Goal: Transaction & Acquisition: Purchase product/service

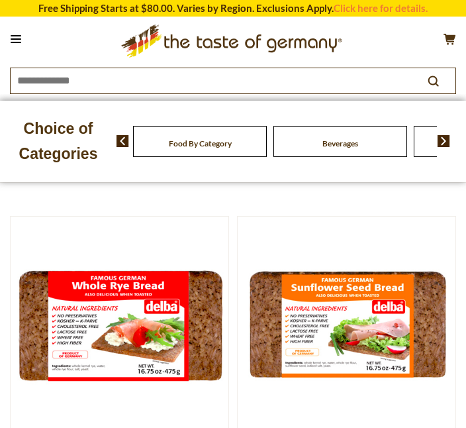
scroll to position [283, 0]
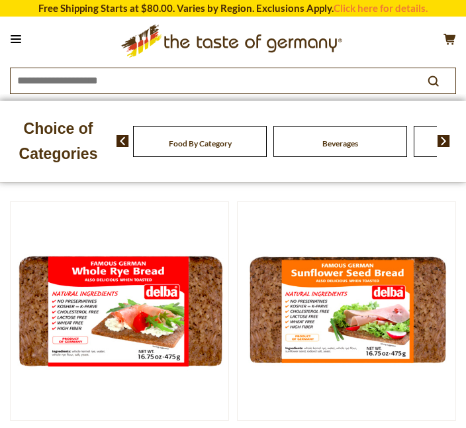
click at [139, 320] on img at bounding box center [120, 311] width 218 height 218
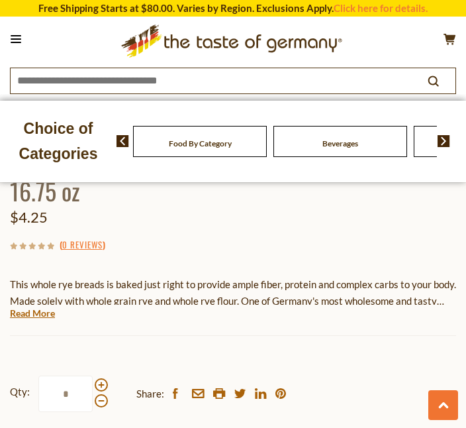
scroll to position [571, 0]
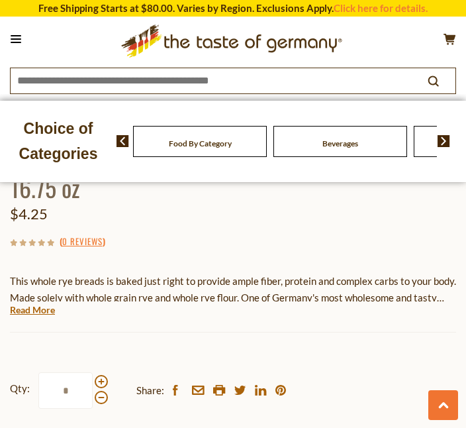
click at [64, 394] on input "*" at bounding box center [65, 390] width 54 height 36
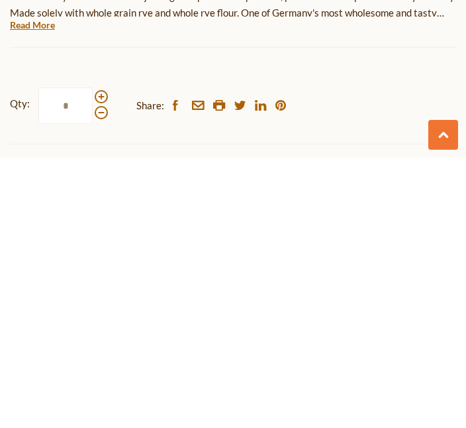
type input "*"
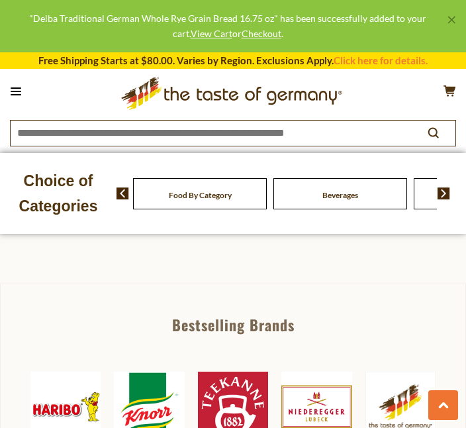
click at [447, 99] on button "cart $17" at bounding box center [449, 93] width 13 height 17
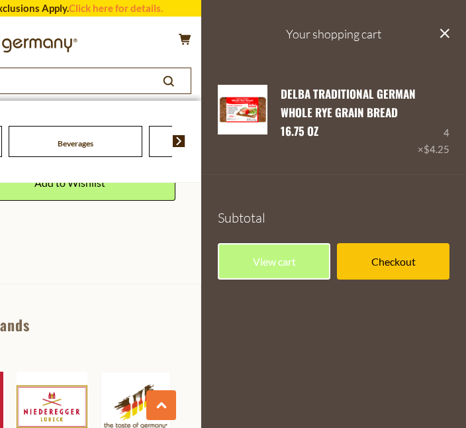
click at [268, 256] on link "View cart" at bounding box center [274, 261] width 113 height 36
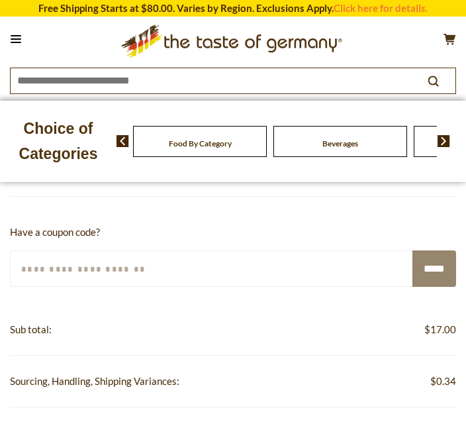
scroll to position [244, 0]
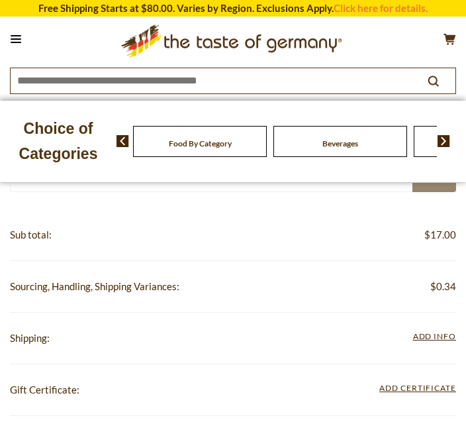
click at [444, 331] on span "Add Info" at bounding box center [434, 336] width 43 height 10
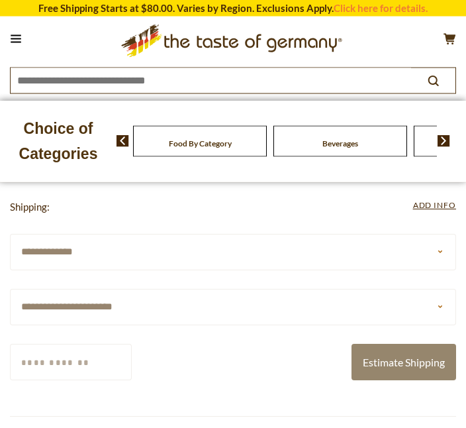
scroll to position [375, 0]
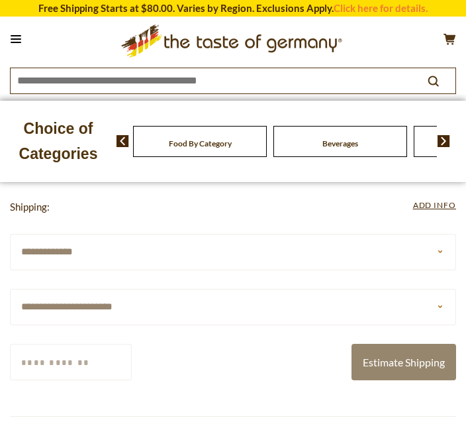
click at [160, 306] on select "**********" at bounding box center [233, 307] width 446 height 36
select select "**"
click at [80, 363] on input "Zip/Postcode" at bounding box center [71, 362] width 122 height 36
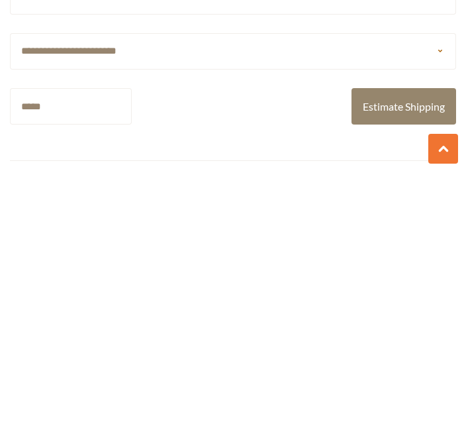
type input "*****"
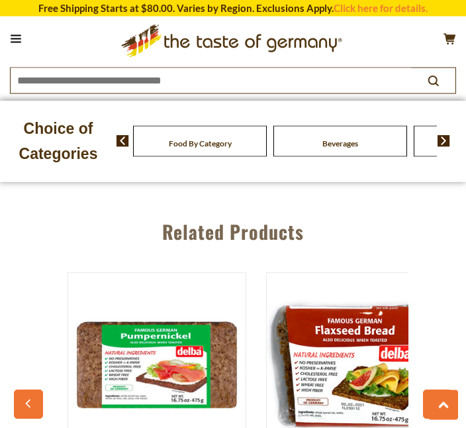
scroll to position [948, 0]
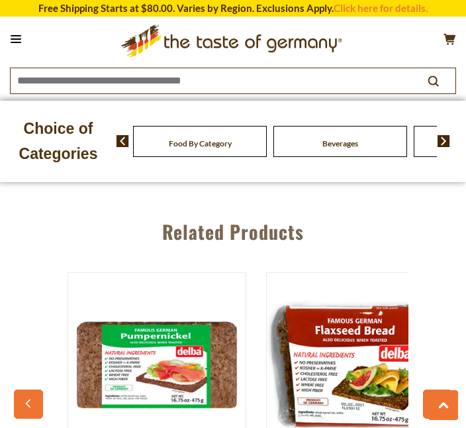
click at [450, 40] on icon at bounding box center [450, 38] width 12 height 11
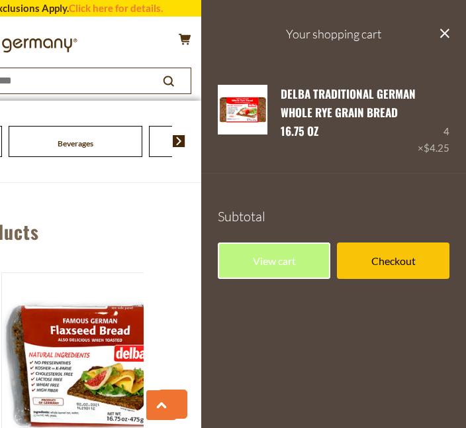
click at [446, 252] on link "Checkout" at bounding box center [393, 260] width 113 height 36
